Goal: Find specific page/section: Find specific page/section

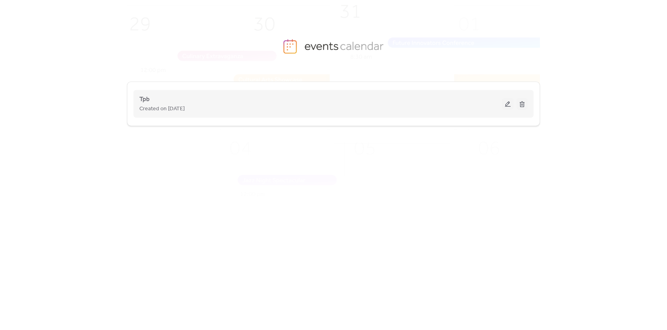
click at [174, 108] on span "Created on [DATE]" at bounding box center [161, 109] width 45 height 10
click at [503, 104] on button at bounding box center [507, 104] width 11 height 12
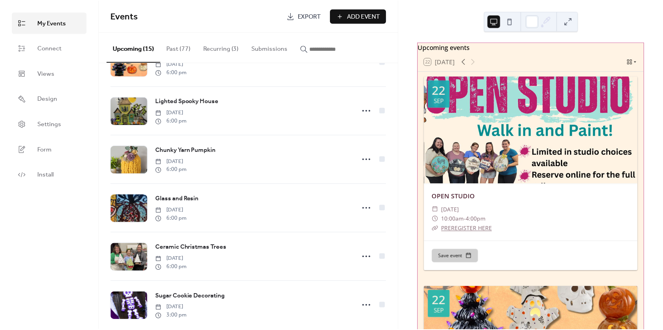
scroll to position [494, 0]
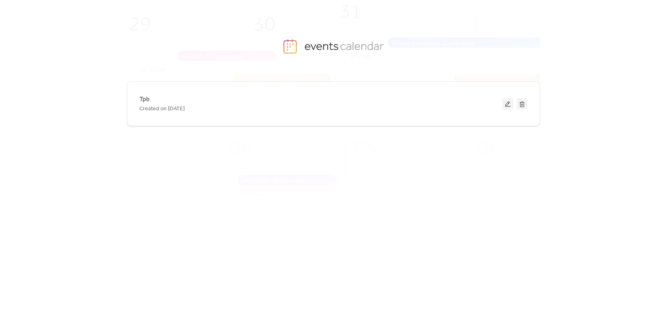
click at [23, 136] on div "Tpb Created on [DATE]" at bounding box center [333, 205] width 667 height 249
